Goal: Task Accomplishment & Management: Complete application form

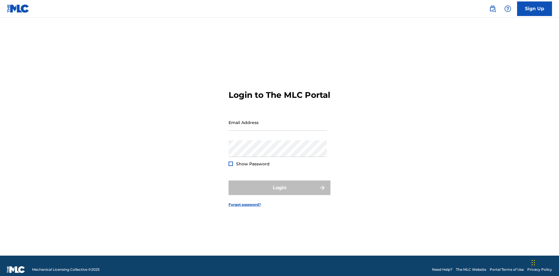
scroll to position [8, 0]
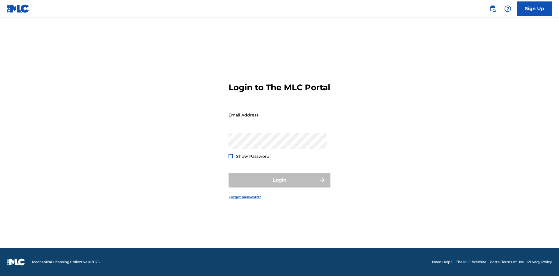
click at [278, 120] on input "Email Address" at bounding box center [278, 115] width 98 height 17
type input "Duke.McTesterson@gmail.com"
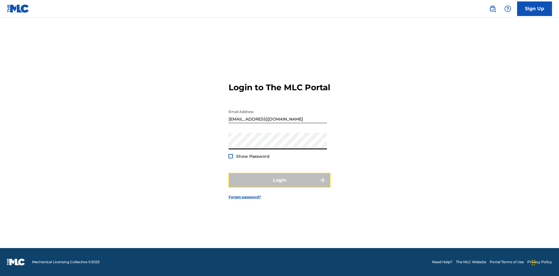
click at [280, 185] on button "Login" at bounding box center [280, 180] width 102 height 15
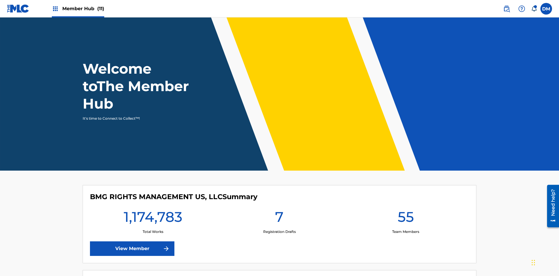
scroll to position [25, 0]
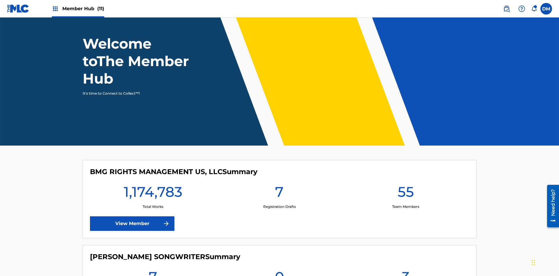
click at [78, 8] on span "Member Hub (11)" at bounding box center [83, 8] width 42 height 7
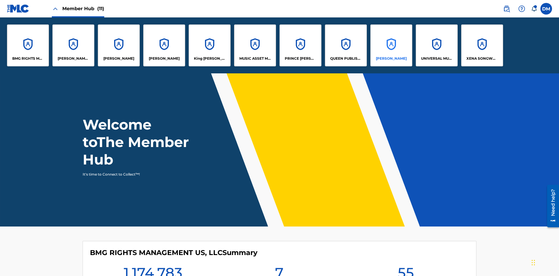
click at [391, 59] on p "RONALD MCTESTERSON" at bounding box center [391, 58] width 31 height 5
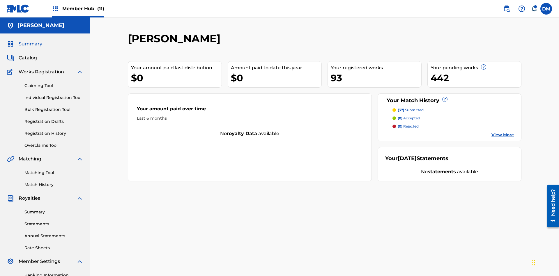
scroll to position [60, 0]
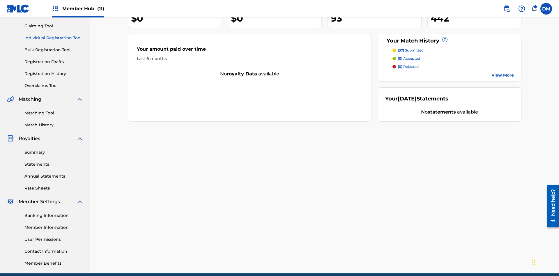
click at [54, 38] on link "Individual Registration Tool" at bounding box center [53, 38] width 59 height 6
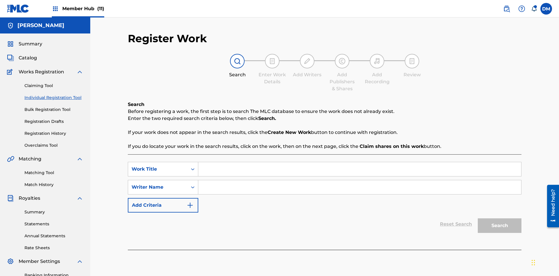
scroll to position [85, 0]
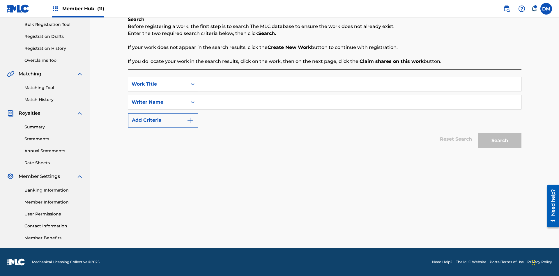
click at [158, 84] on div "Work Title" at bounding box center [158, 84] width 52 height 7
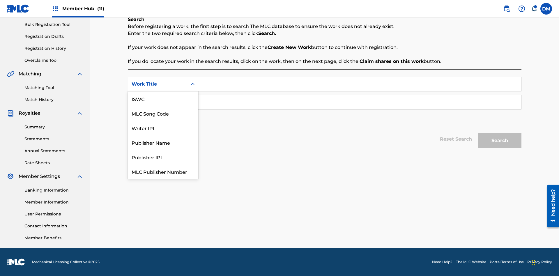
scroll to position [15, 0]
click at [163, 99] on div "MLC Song Code" at bounding box center [163, 98] width 70 height 15
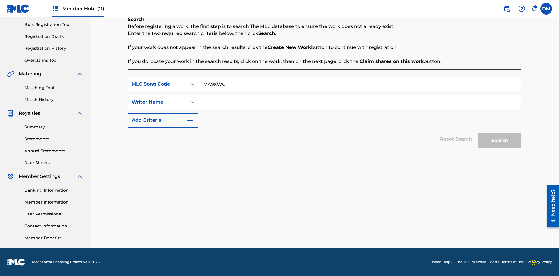
type input "MA9XWG"
click at [360, 102] on input "Search Form" at bounding box center [359, 102] width 323 height 14
type input "ALVIN DEGUZMAN"
click at [500, 141] on button "Search" at bounding box center [500, 140] width 44 height 15
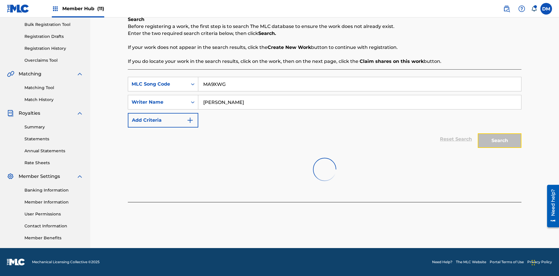
click at [500, 141] on button "Search" at bounding box center [500, 140] width 44 height 15
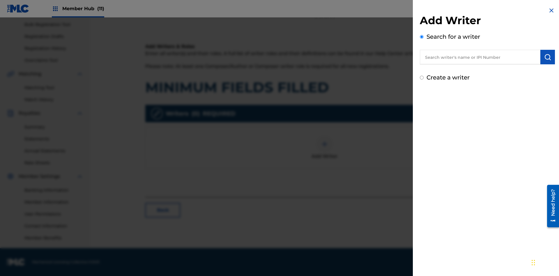
click at [480, 57] on input "text" at bounding box center [480, 57] width 121 height 15
type input "Test2025.09.19.15.54.57"
click at [548, 57] on img "submit" at bounding box center [547, 57] width 7 height 7
click at [422, 80] on input "Create a writer" at bounding box center [422, 78] width 4 height 4
radio input "false"
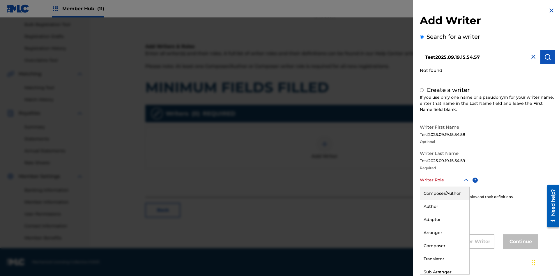
click at [444, 220] on div "Adaptor" at bounding box center [444, 219] width 49 height 13
click at [471, 208] on input "IPI" at bounding box center [471, 208] width 103 height 17
click at [520, 242] on button "Continue" at bounding box center [520, 241] width 35 height 15
